Goal: Find specific page/section: Find specific page/section

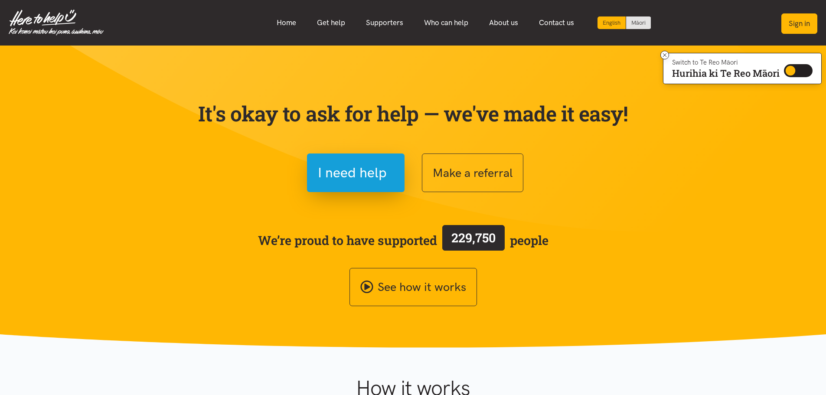
click at [786, 22] on button "Sign in" at bounding box center [800, 23] width 36 height 20
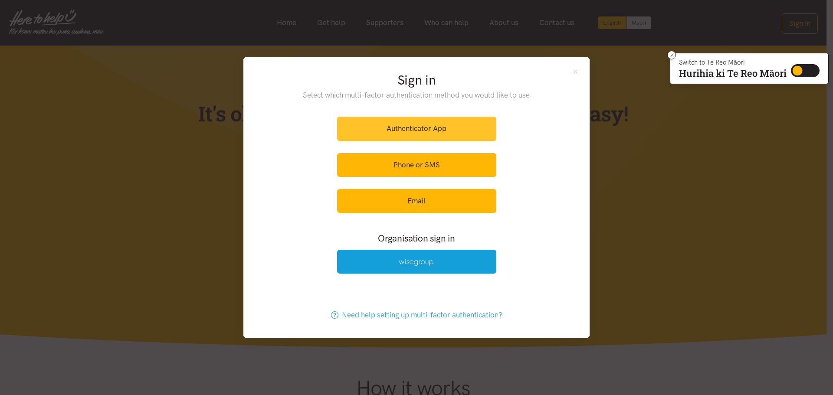
click at [411, 132] on link "Authenticator App" at bounding box center [416, 129] width 159 height 24
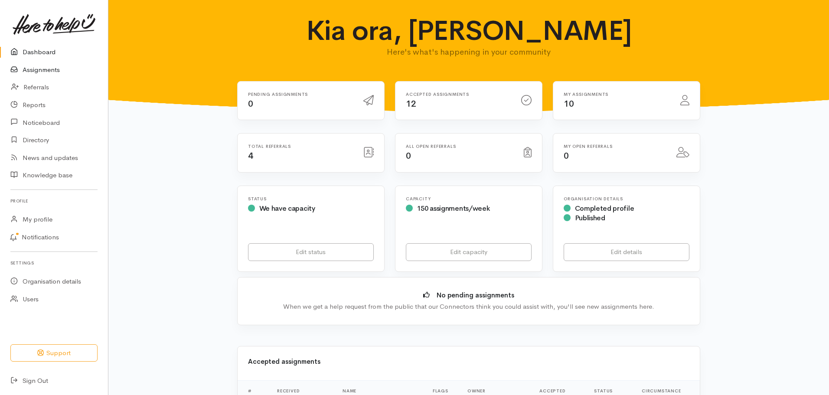
click at [43, 70] on link "Assignments" at bounding box center [54, 70] width 108 height 18
